Goal: Register for event/course

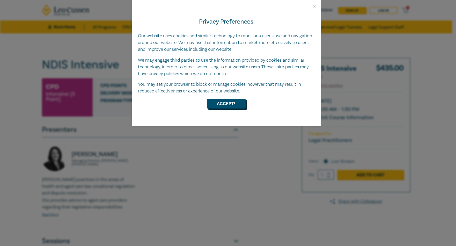
click at [234, 105] on button "Accept!" at bounding box center [226, 104] width 39 height 10
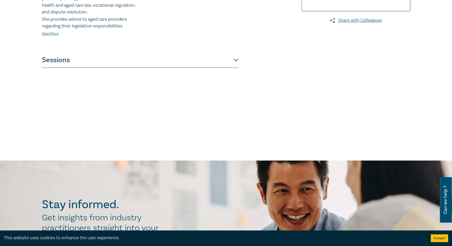
scroll to position [181, 0]
click at [129, 65] on button "Sessions" at bounding box center [140, 60] width 197 height 16
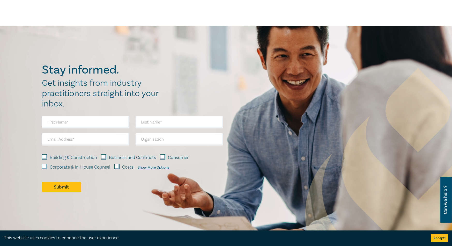
scroll to position [647, 0]
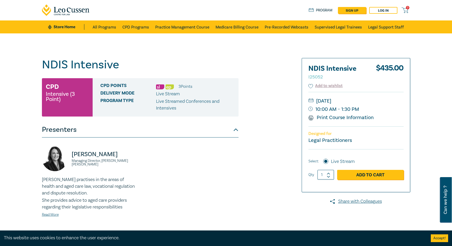
click at [161, 151] on div "[PERSON_NAME] Managing Director, [PERSON_NAME] [PERSON_NAME] practises in the a…" at bounding box center [140, 185] width 203 height 80
